Goal: Complete application form

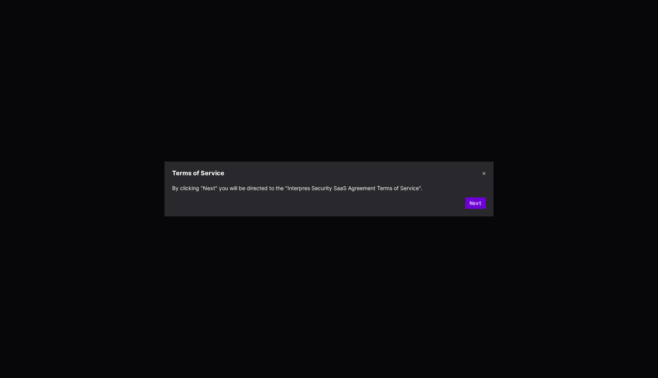
click at [482, 205] on button "Next" at bounding box center [476, 202] width 21 height 11
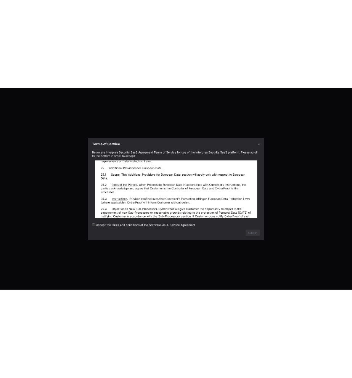
scroll to position [11471, 0]
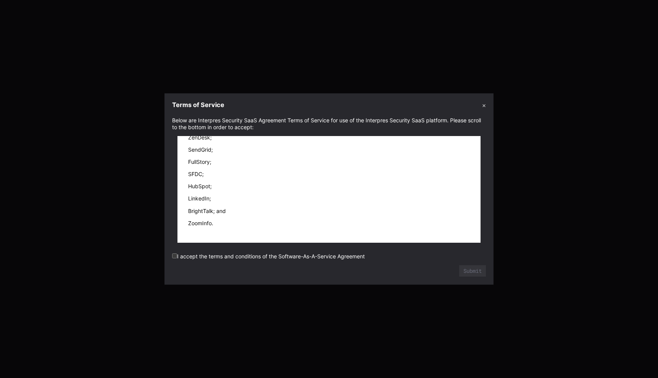
click at [334, 255] on label "I accept the terms and conditions of the Software-As-A-Service Agreement" at bounding box center [268, 256] width 193 height 6
click at [474, 268] on button "Submit" at bounding box center [473, 270] width 27 height 11
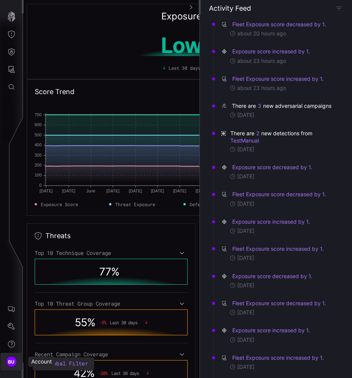
click at [14, 360] on span "BU" at bounding box center [11, 362] width 7 height 8
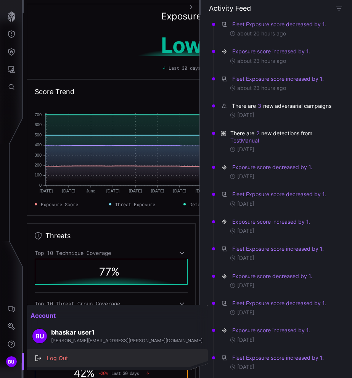
click at [59, 356] on div "Log Out" at bounding box center [121, 359] width 156 height 10
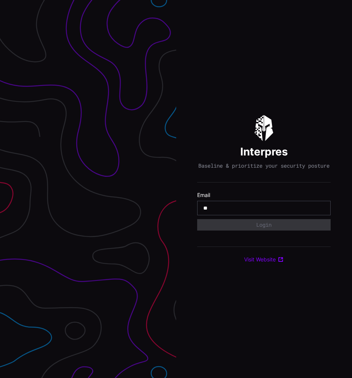
type input "**********"
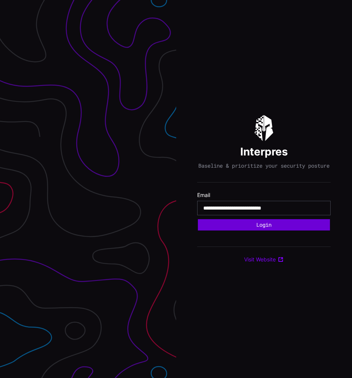
click at [283, 227] on button "Login" at bounding box center [264, 224] width 132 height 11
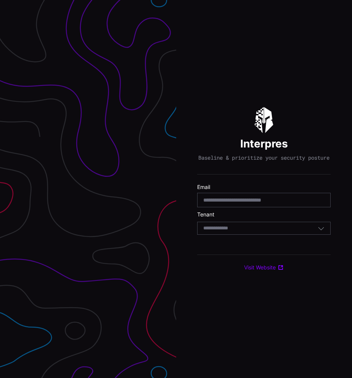
click at [255, 228] on div "Select Tenant" at bounding box center [263, 228] width 133 height 13
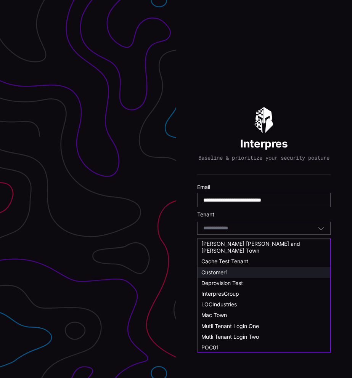
click at [235, 269] on div "Customer1" at bounding box center [263, 272] width 125 height 7
